Goal: Submit feedback/report problem

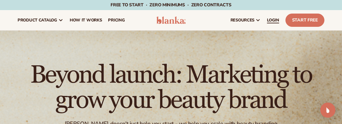
click at [270, 18] on span "LOGIN" at bounding box center [273, 20] width 12 height 5
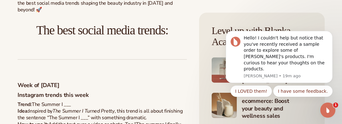
scroll to position [401, 0]
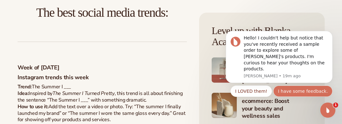
click at [310, 91] on button "I have some feedback." at bounding box center [302, 90] width 59 height 11
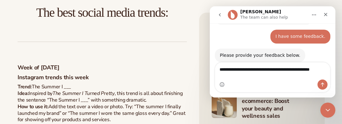
scroll to position [69, 0]
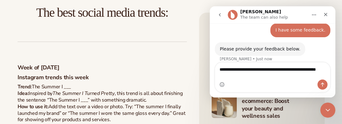
type textarea "**********"
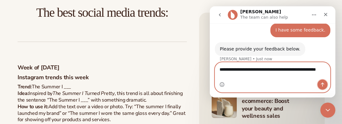
click at [321, 82] on icon "Send a message…" at bounding box center [322, 84] width 5 height 5
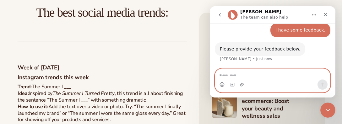
scroll to position [88, 0]
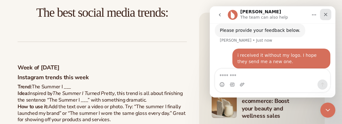
click at [324, 13] on icon "Close" at bounding box center [325, 14] width 5 height 5
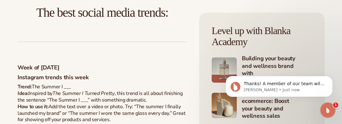
scroll to position [130, 0]
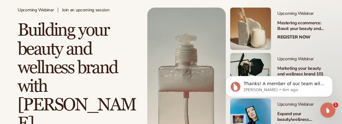
scroll to position [151, 0]
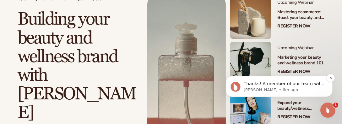
click at [261, 82] on p "Thanks! A member of our team will be in touch." at bounding box center [284, 83] width 81 height 6
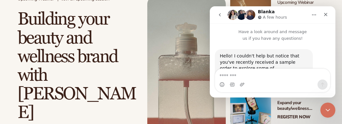
scroll to position [34, 0]
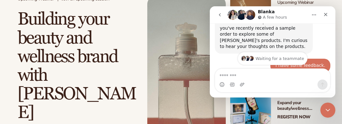
click at [333, 22] on nav "[PERSON_NAME] A few hours" at bounding box center [273, 14] width 126 height 17
click at [231, 12] on img "Intercom messenger" at bounding box center [233, 15] width 10 height 10
click at [326, 14] on icon "Close" at bounding box center [325, 14] width 5 height 5
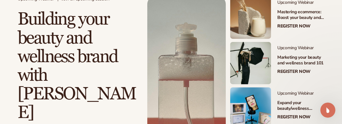
scroll to position [130, 0]
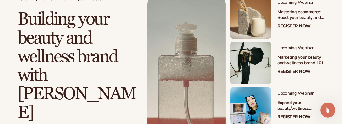
click at [291, 25] on link "Register Now" at bounding box center [294, 26] width 33 height 5
click at [289, 70] on link "Register Now" at bounding box center [294, 71] width 33 height 5
